Goal: Check status: Check status

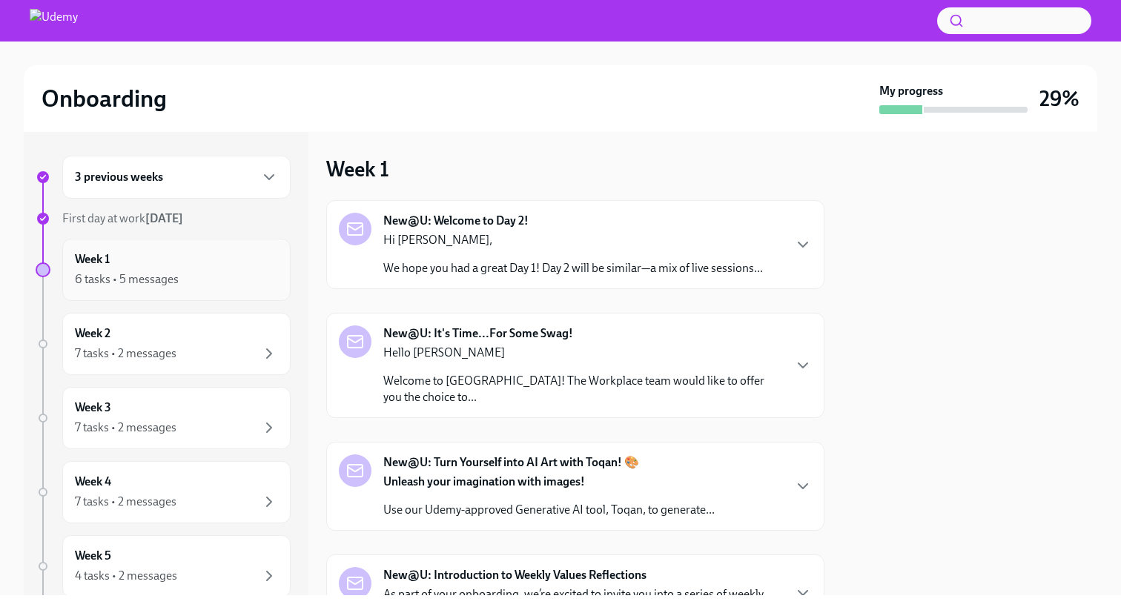
click at [223, 275] on div "6 tasks • 5 messages" at bounding box center [176, 280] width 203 height 18
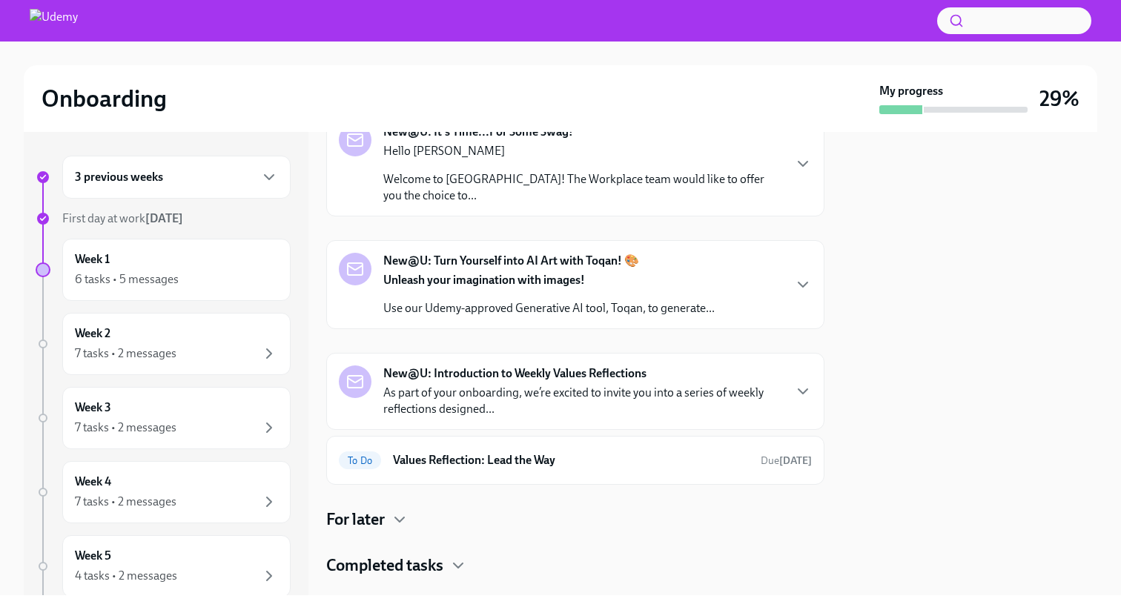
scroll to position [208, 0]
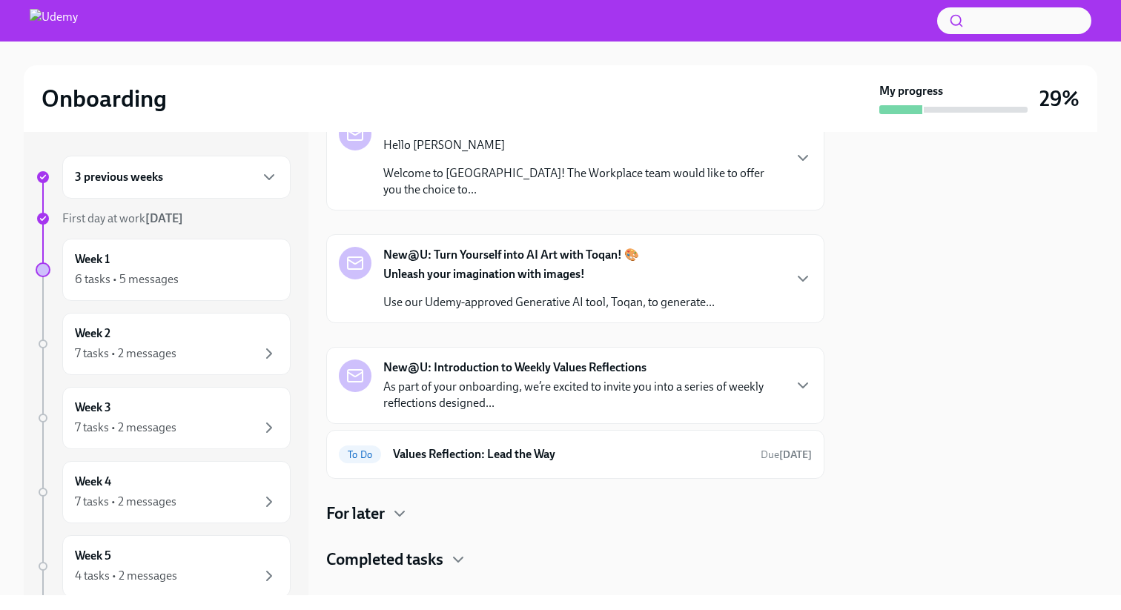
click at [385, 503] on h4 "For later" at bounding box center [355, 514] width 59 height 22
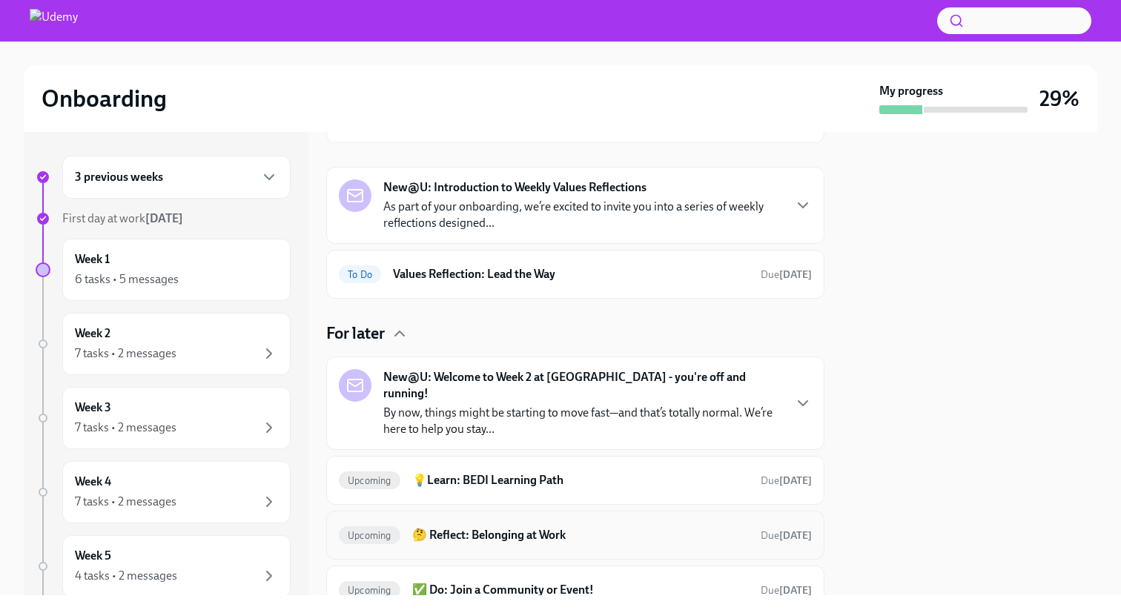
scroll to position [386, 0]
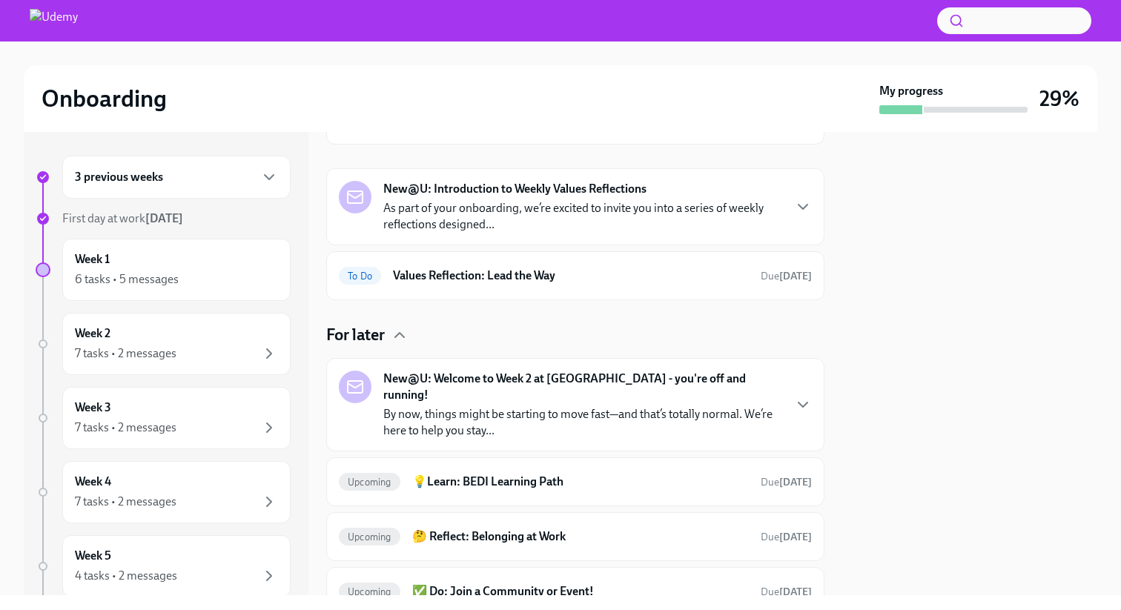
click at [225, 193] on div "3 previous weeks" at bounding box center [176, 177] width 228 height 43
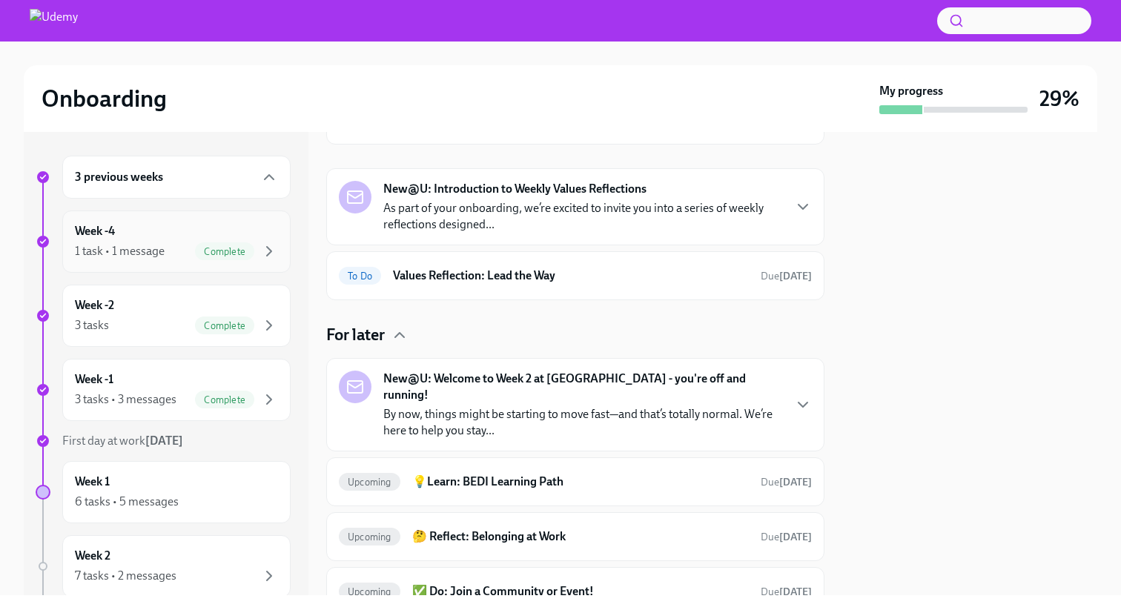
click at [176, 244] on div "1 task • 1 message Complete" at bounding box center [176, 251] width 203 height 18
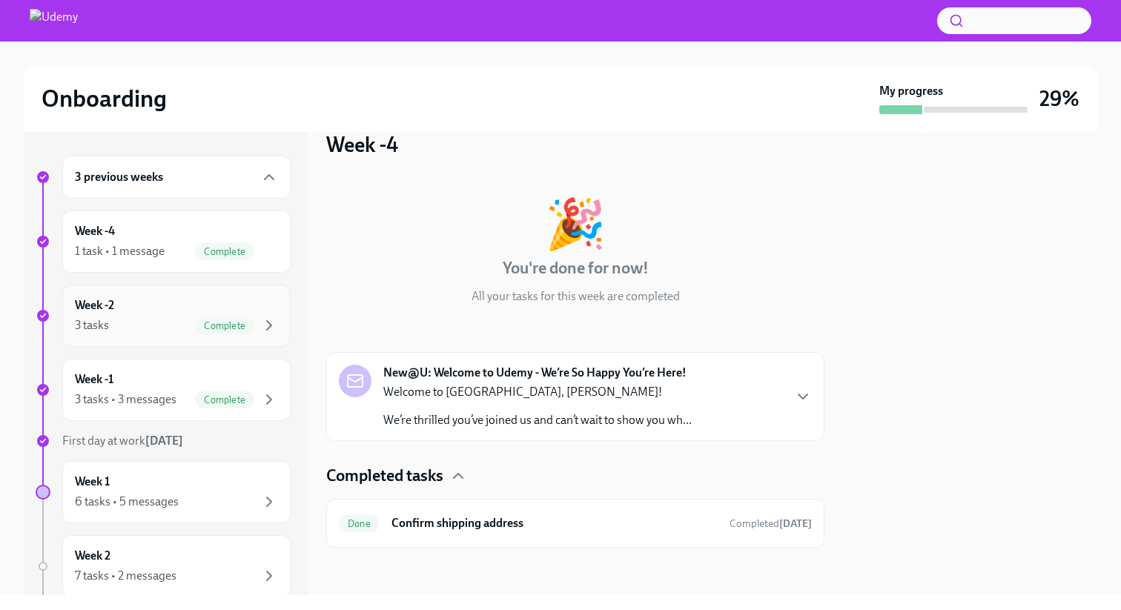
click at [178, 295] on div "Week -2 3 tasks Complete" at bounding box center [176, 316] width 228 height 62
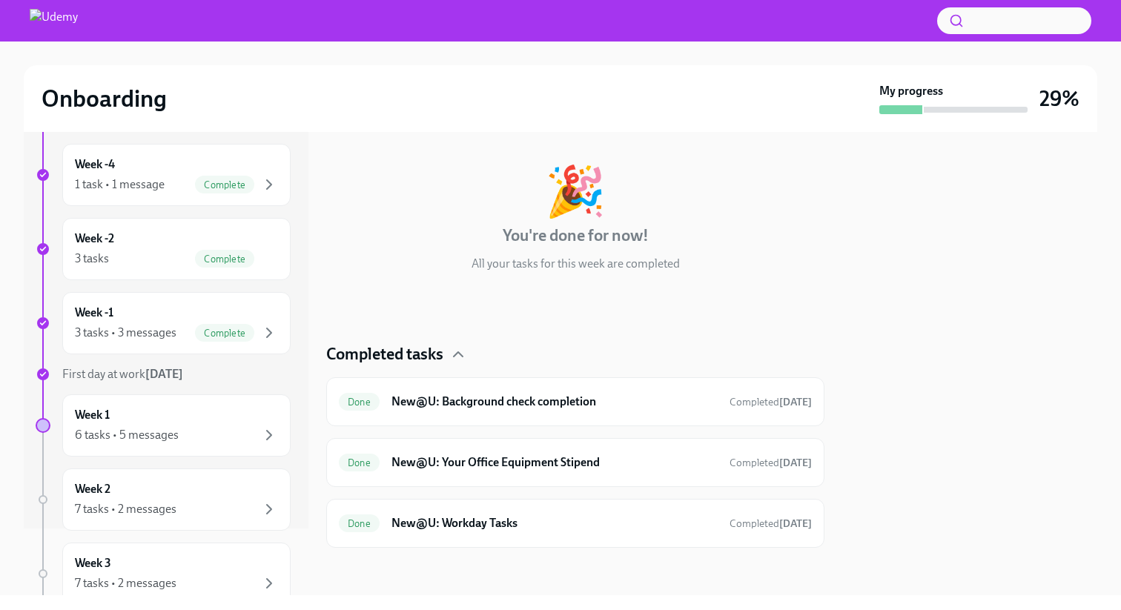
scroll to position [85, 0]
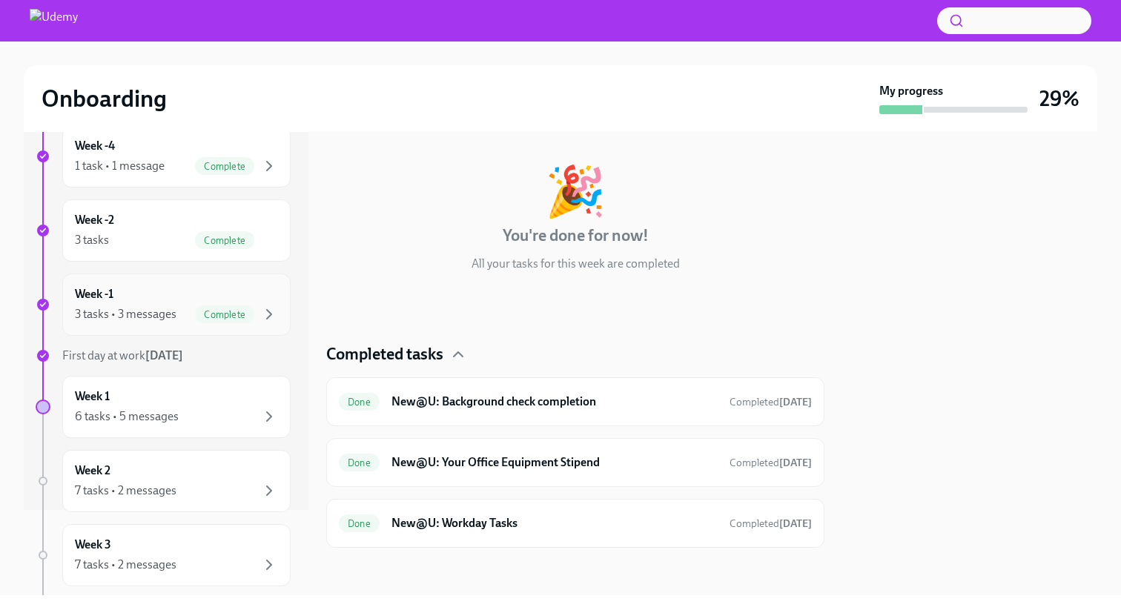
click at [176, 291] on div "Week -1 3 tasks • 3 messages Complete" at bounding box center [176, 304] width 203 height 37
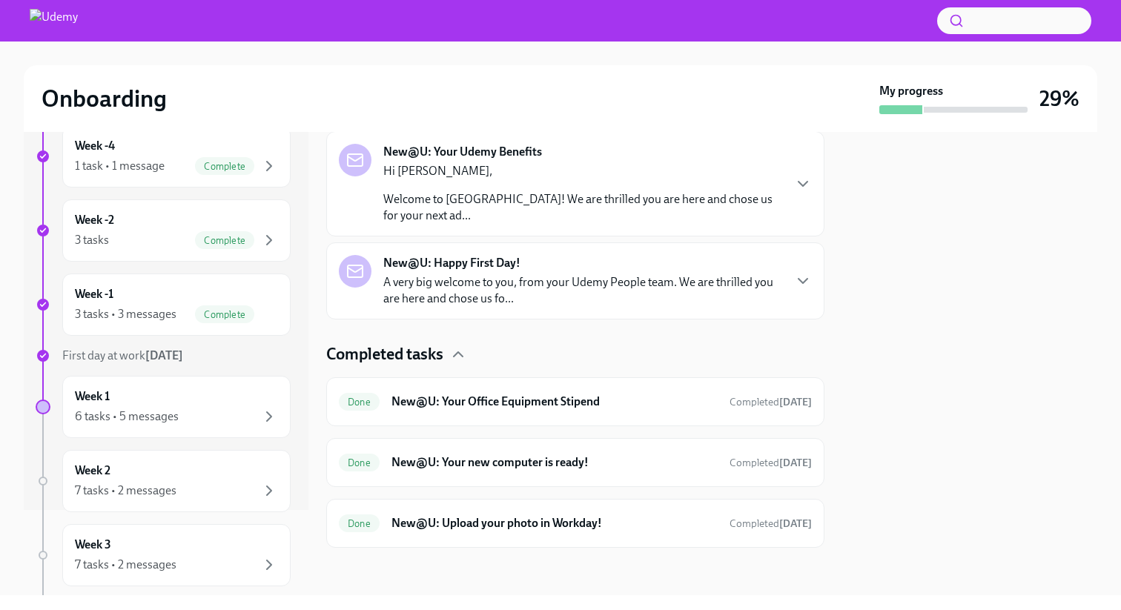
scroll to position [357, 0]
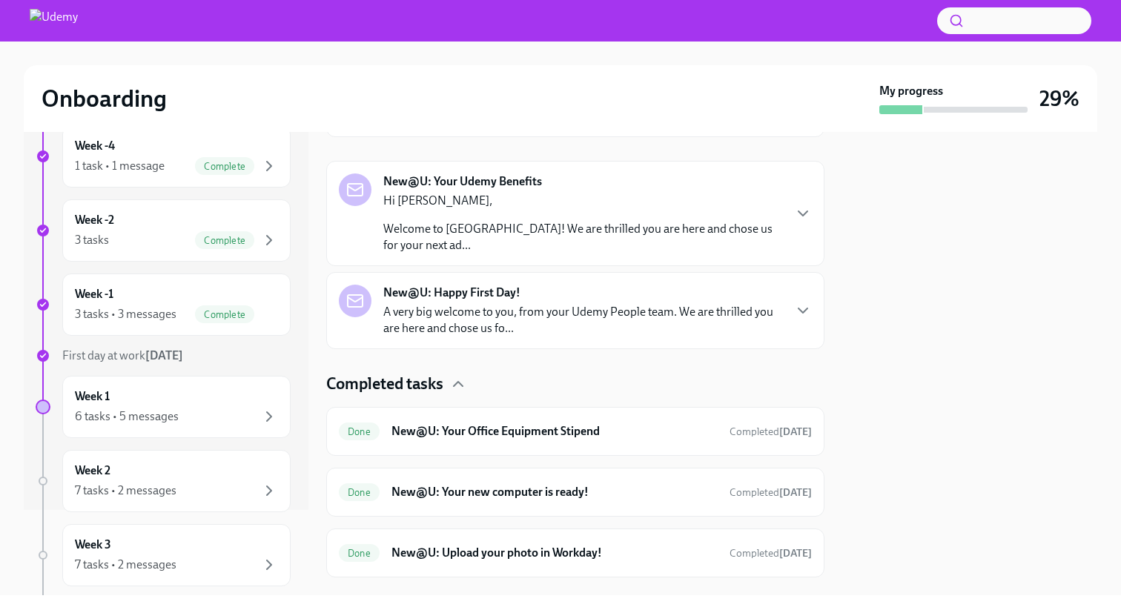
click at [528, 202] on p "Hi [PERSON_NAME]," at bounding box center [582, 201] width 399 height 16
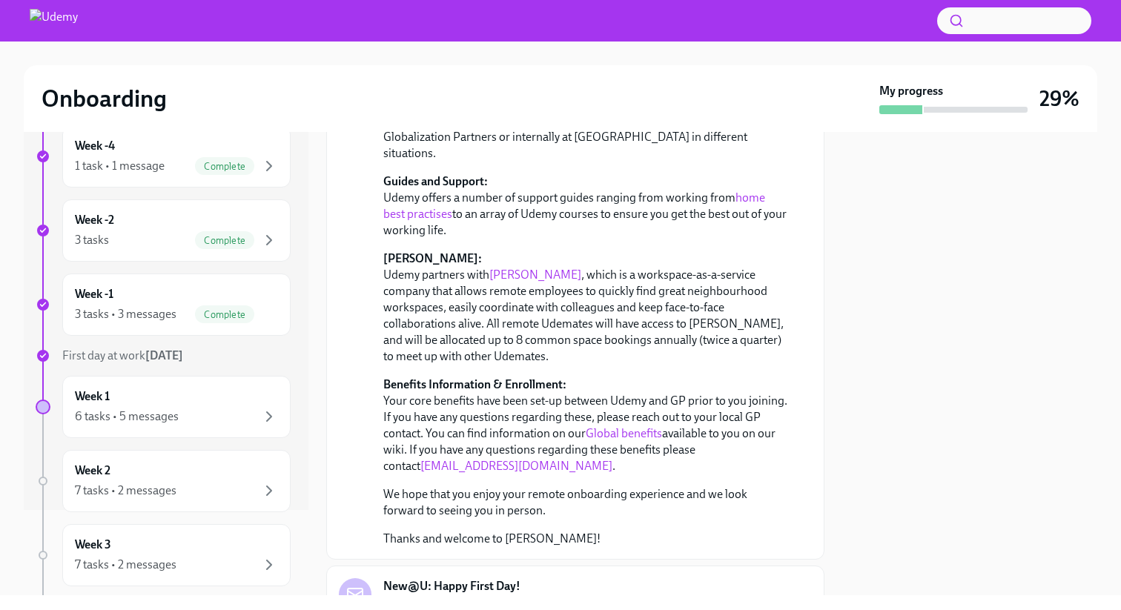
scroll to position [722, 0]
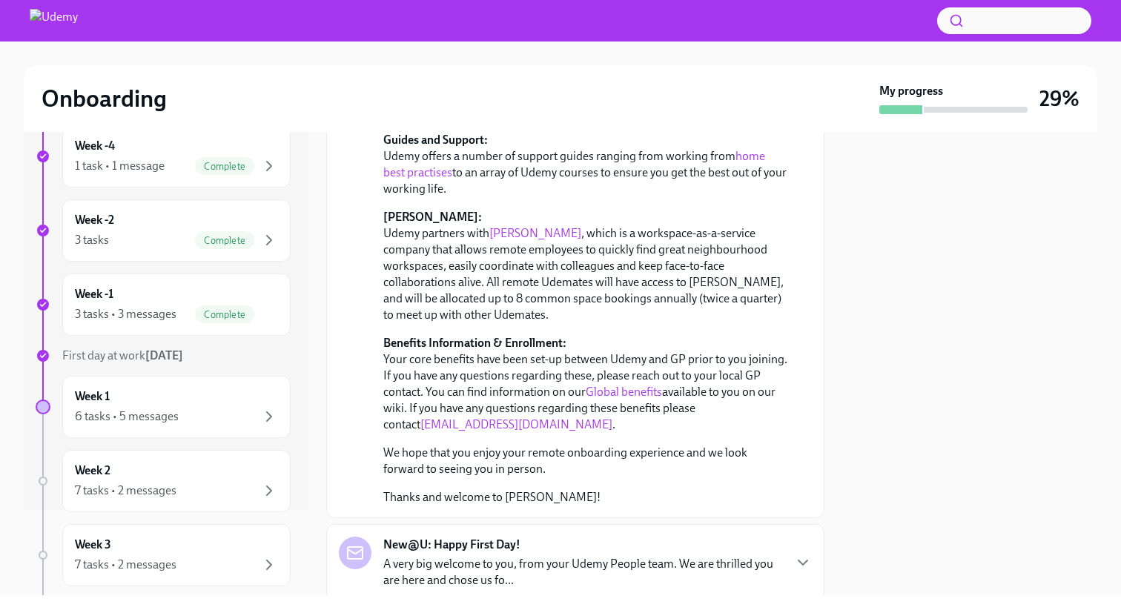
click at [632, 385] on link "Global benefits" at bounding box center [624, 392] width 76 height 14
